Goal: Task Accomplishment & Management: Manage account settings

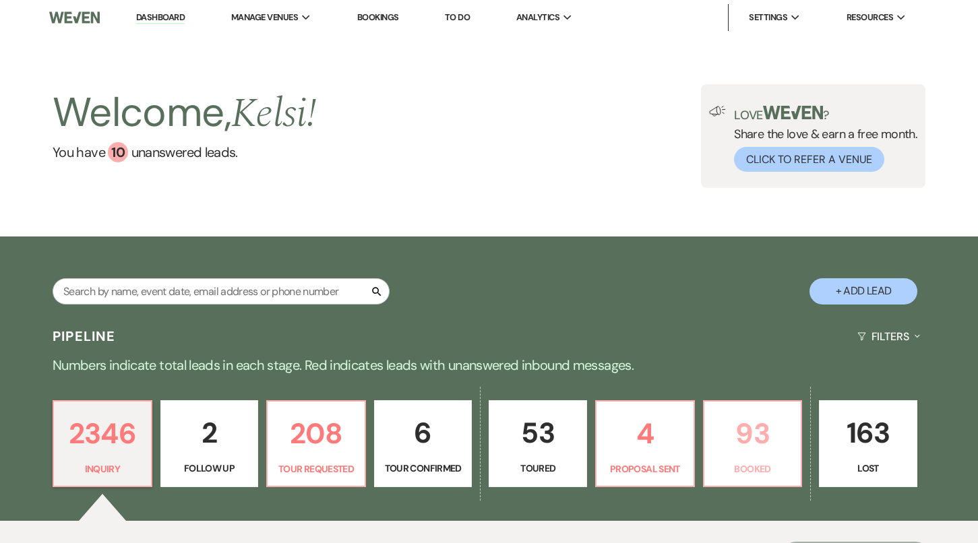
click at [748, 452] on p "93" at bounding box center [752, 433] width 81 height 45
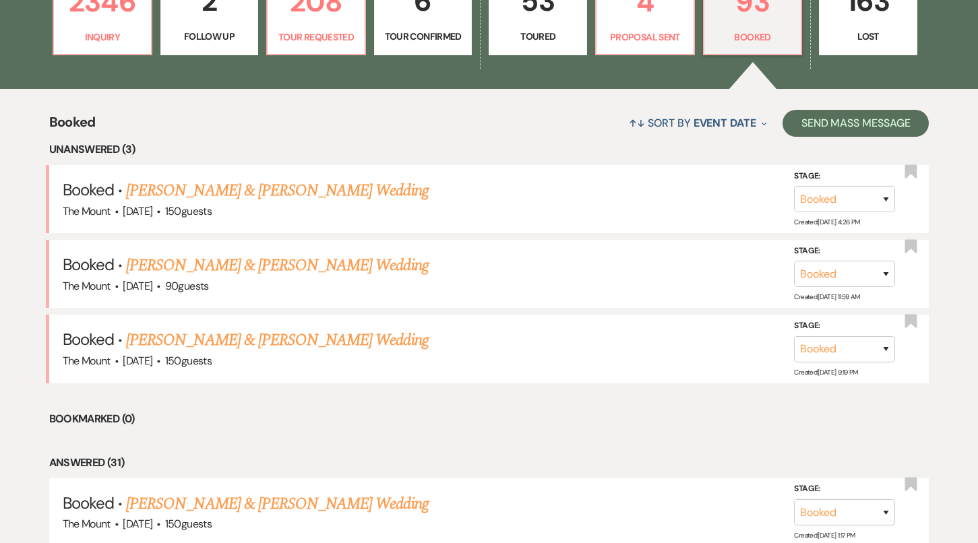
scroll to position [433, 0]
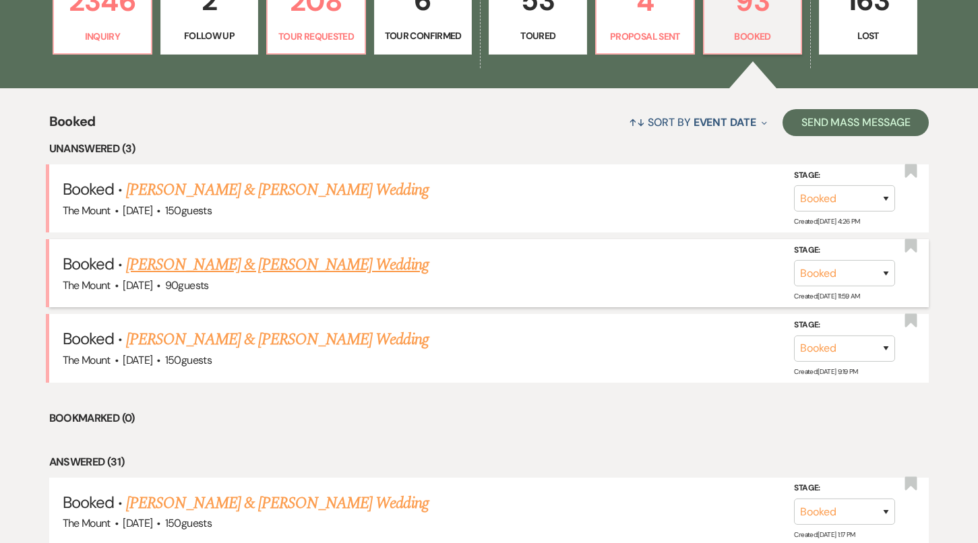
click at [313, 268] on link "[PERSON_NAME] & [PERSON_NAME] Wedding" at bounding box center [277, 265] width 302 height 24
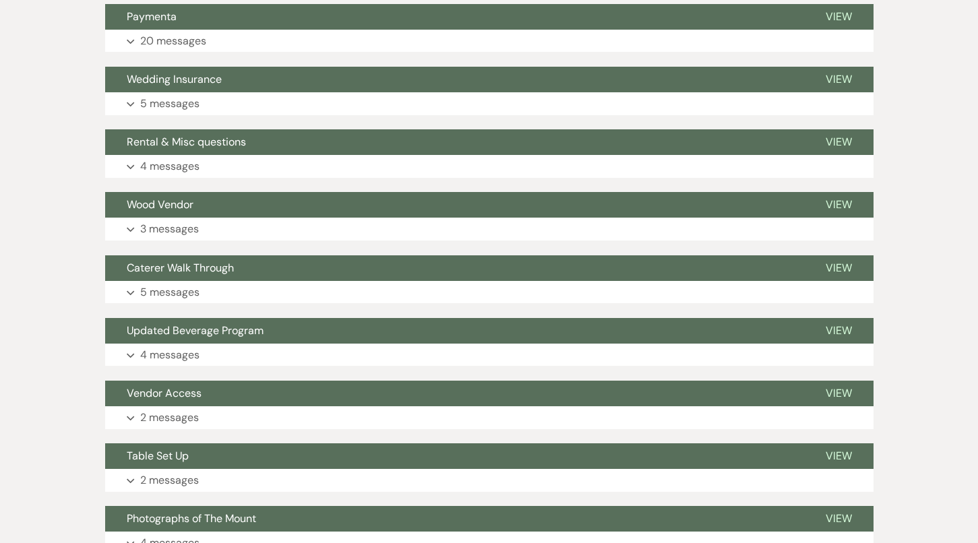
scroll to position [849, 0]
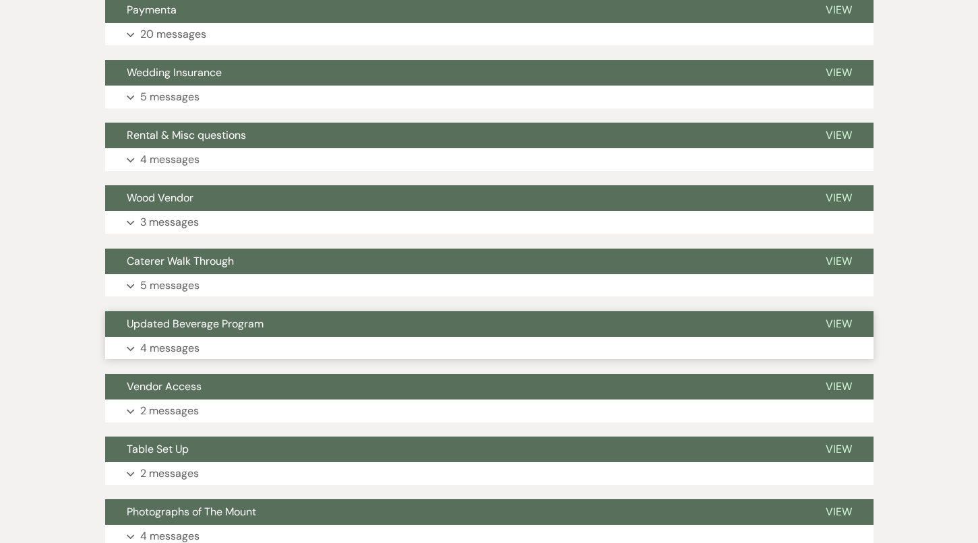
click at [131, 346] on use "button" at bounding box center [130, 348] width 7 height 5
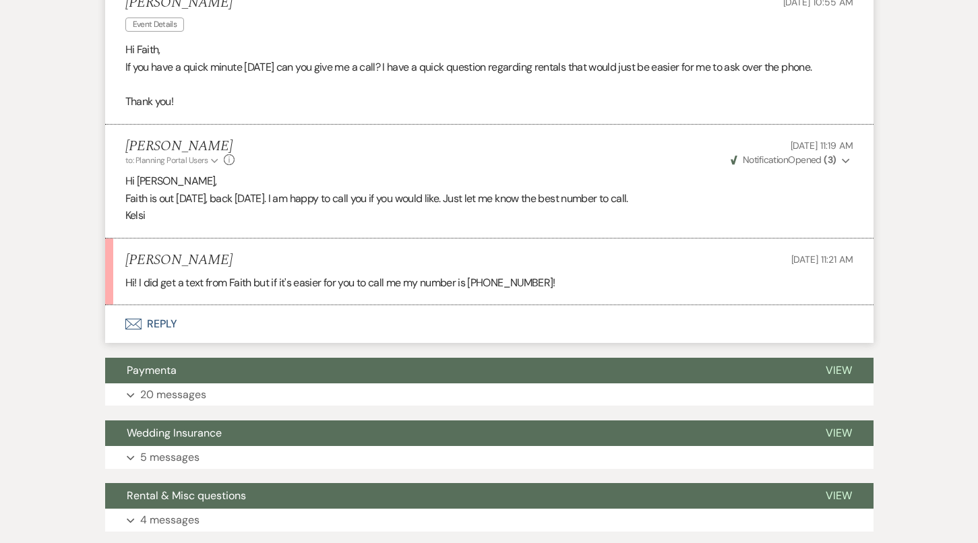
scroll to position [487, 0]
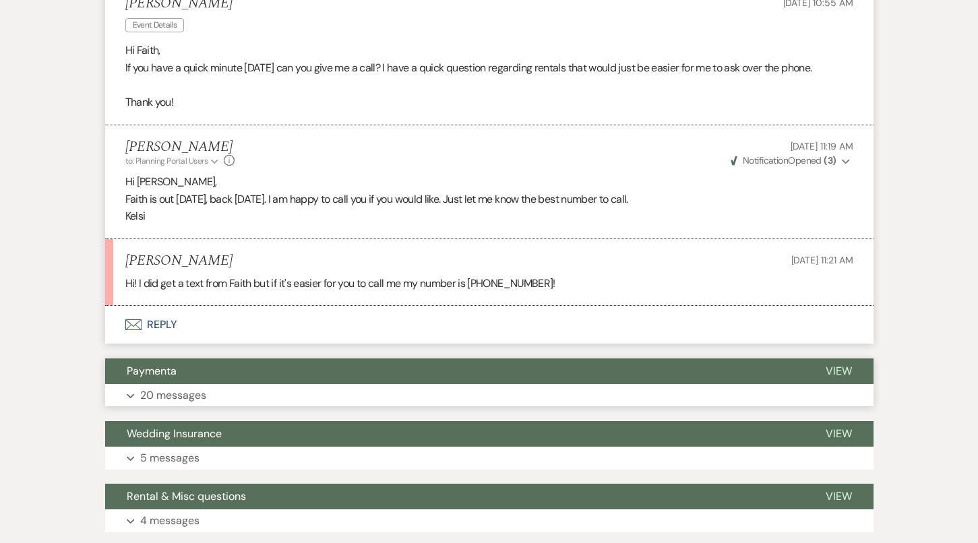
click at [132, 394] on use "button" at bounding box center [130, 396] width 7 height 5
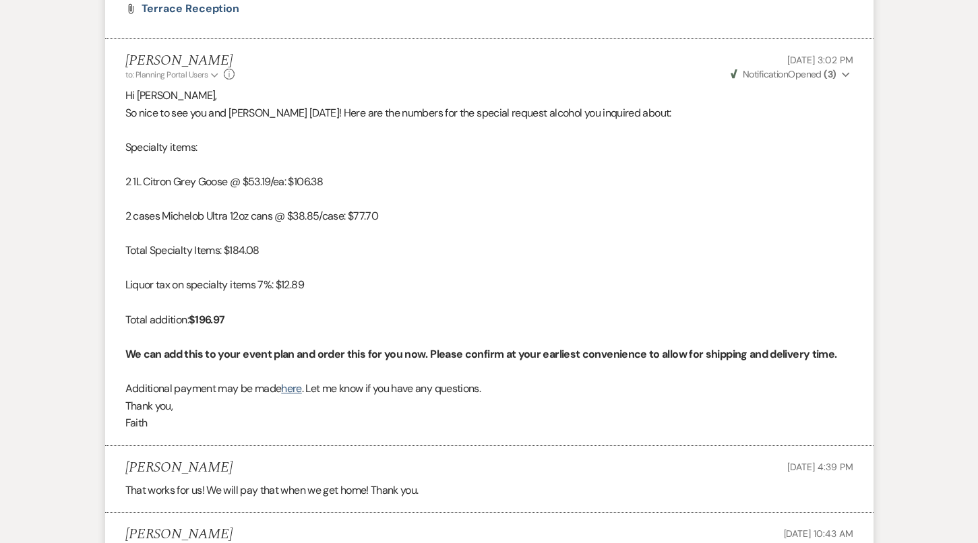
scroll to position [3022, 0]
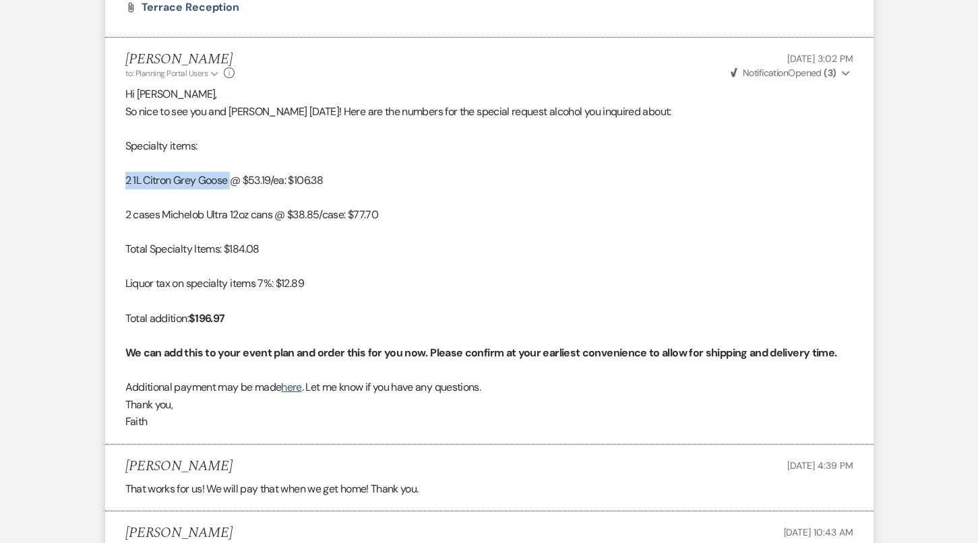
drag, startPoint x: 235, startPoint y: 139, endPoint x: 127, endPoint y: 134, distance: 107.9
click at [127, 172] on p "2 1L Citron Grey Goose @ $53.19/ea: $106.38" at bounding box center [489, 181] width 728 height 18
copy p "2 1L Citron Grey Goose"
click at [437, 275] on p "Liquor tax on specialty items 7%: $12.89" at bounding box center [489, 284] width 728 height 18
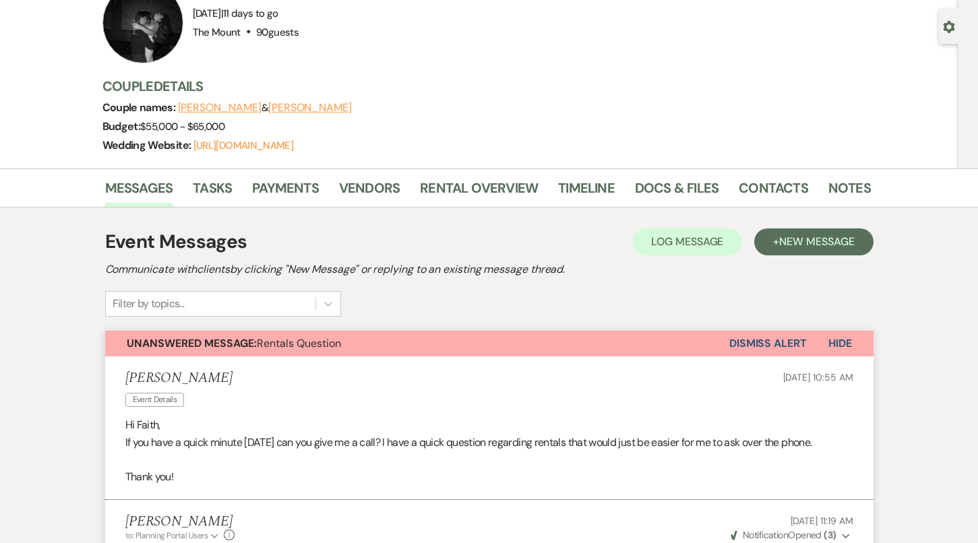
scroll to position [0, 0]
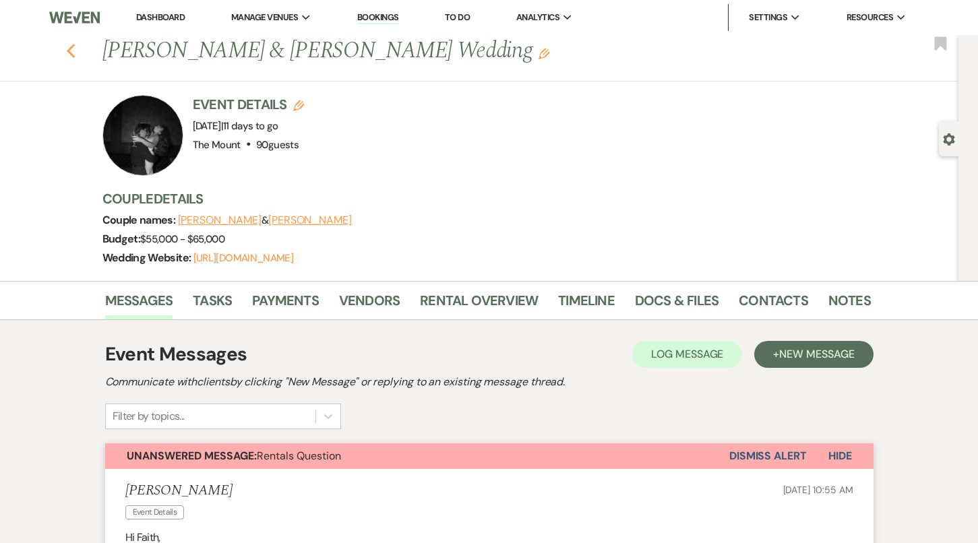
click at [74, 55] on icon "Previous" at bounding box center [71, 51] width 10 height 16
